Goal: Find contact information: Find contact information

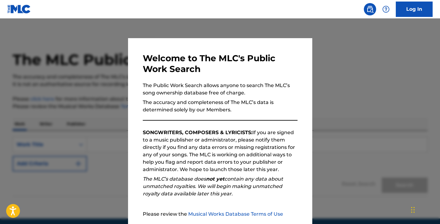
scroll to position [57, 0]
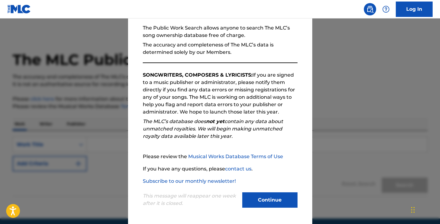
click at [271, 197] on button "Continue" at bounding box center [269, 199] width 55 height 15
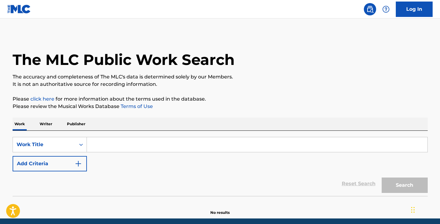
click at [169, 147] on input "Search Form" at bounding box center [257, 144] width 340 height 15
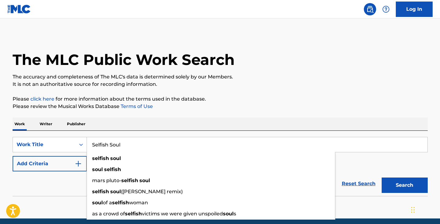
type input "Selfish Soul"
click at [181, 124] on div "Work Writer Publisher" at bounding box center [220, 123] width 415 height 13
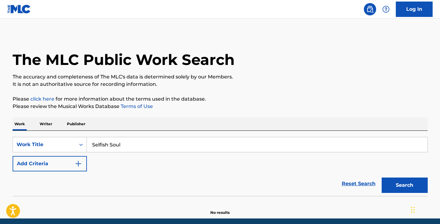
click at [81, 161] on img "Search Form" at bounding box center [78, 163] width 7 height 7
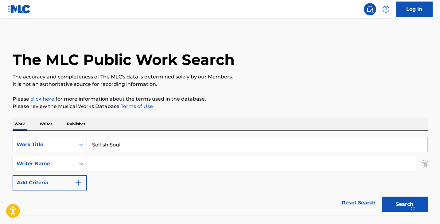
click at [111, 156] on input "Search Form" at bounding box center [251, 163] width 329 height 15
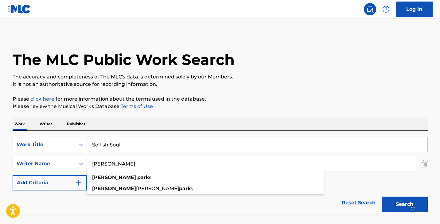
type input "[PERSON_NAME]"
click at [382, 196] on button "Search" at bounding box center [405, 203] width 46 height 15
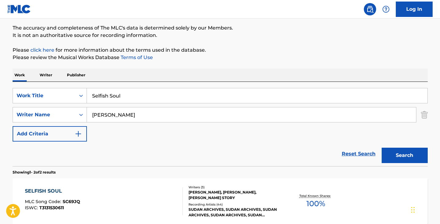
scroll to position [80, 0]
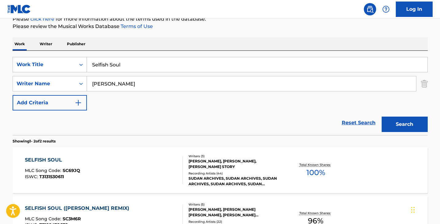
click at [204, 157] on div "Writers ( 3 )" at bounding box center [235, 156] width 93 height 5
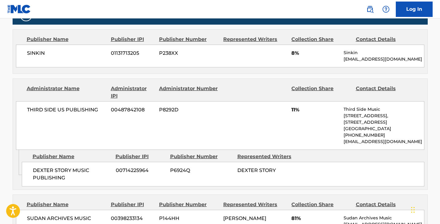
scroll to position [297, 0]
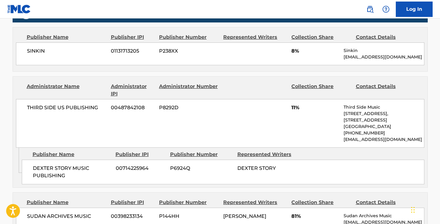
click at [331, 61] on div "SINKIN 01131713205 P238XX 8% Sinkin [EMAIL_ADDRESS][DOMAIN_NAME]" at bounding box center [220, 53] width 408 height 23
drag, startPoint x: 329, startPoint y: 58, endPoint x: 401, endPoint y: 58, distance: 71.5
click at [401, 58] on div "SINKIN 01131713205 P238XX 8% Sinkin [EMAIL_ADDRESS][DOMAIN_NAME]" at bounding box center [220, 53] width 408 height 23
click at [401, 58] on p "[EMAIL_ADDRESS][DOMAIN_NAME]" at bounding box center [384, 57] width 80 height 6
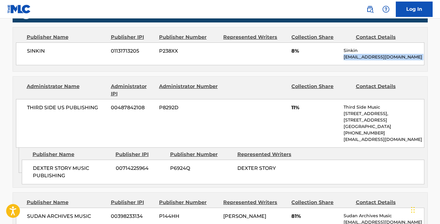
click at [401, 58] on p "[EMAIL_ADDRESS][DOMAIN_NAME]" at bounding box center [384, 57] width 80 height 6
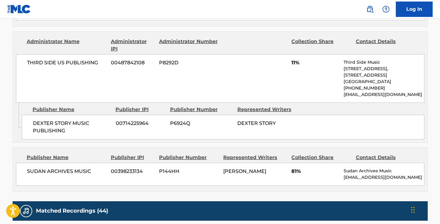
scroll to position [344, 0]
